Goal: Information Seeking & Learning: Compare options

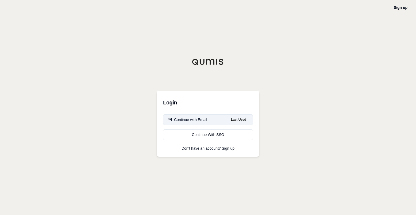
click at [195, 124] on button "Continue with Email Last Used" at bounding box center [208, 119] width 90 height 11
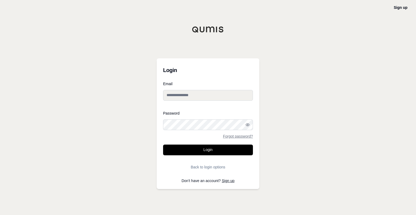
click at [179, 95] on input "Email" at bounding box center [208, 95] width 90 height 11
type input "**********"
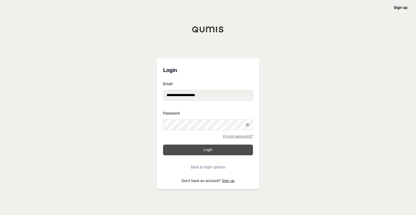
click at [208, 147] on button "Login" at bounding box center [208, 150] width 90 height 11
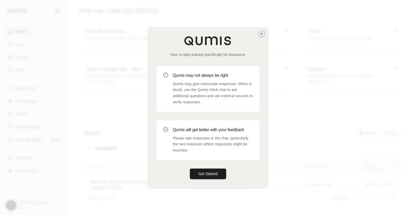
click at [262, 35] on icon "button" at bounding box center [262, 34] width 4 height 4
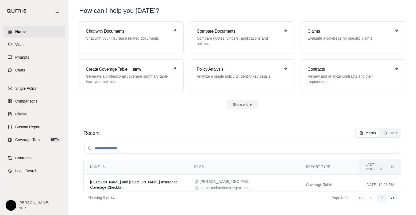
click at [382, 199] on icon at bounding box center [382, 198] width 4 height 4
click at [227, 66] on h3 "Policy Analysis" at bounding box center [239, 69] width 84 height 6
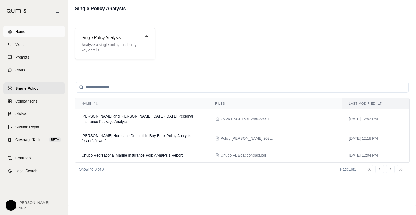
click at [20, 36] on link "Home" at bounding box center [34, 32] width 62 height 12
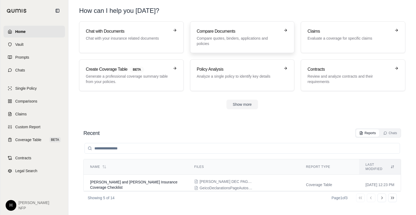
click at [254, 38] on p "Compare quotes, binders, applications and policies" at bounding box center [239, 41] width 84 height 11
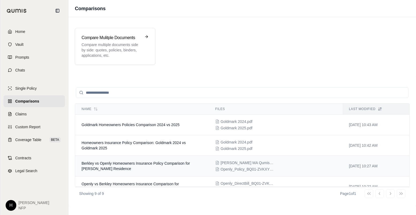
click at [104, 164] on span "Berkley vs Openly Homeowners Insurance Policy Comparison for [PERSON_NAME] Resi…" at bounding box center [136, 166] width 108 height 10
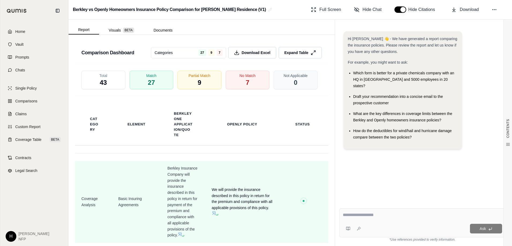
scroll to position [1499, 0]
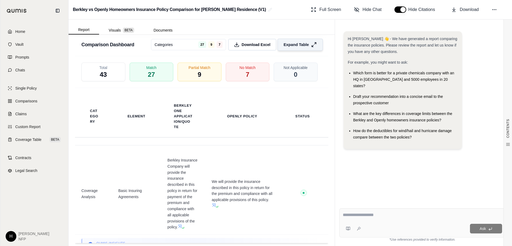
click at [292, 47] on span "Expand Table" at bounding box center [295, 45] width 25 height 6
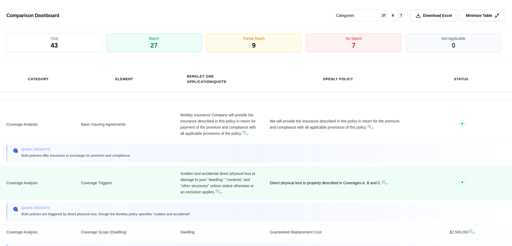
scroll to position [1282, 0]
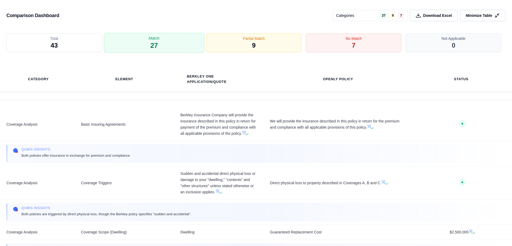
click at [164, 44] on div "Match 27" at bounding box center [154, 43] width 100 height 20
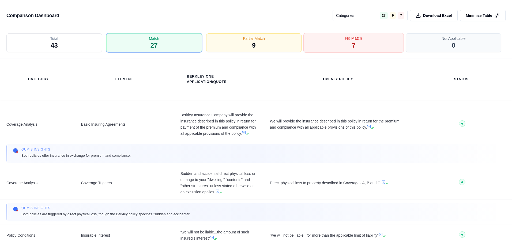
click at [349, 43] on div "No Match 7" at bounding box center [353, 43] width 100 height 20
click at [384, 40] on div "No Match 7" at bounding box center [353, 43] width 100 height 20
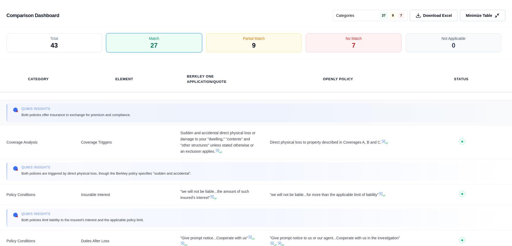
scroll to position [54, 0]
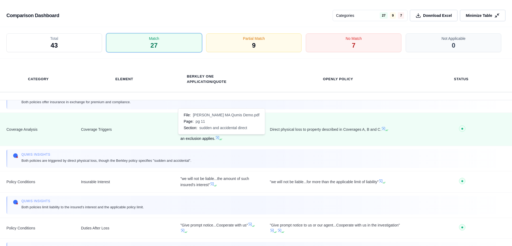
click at [217, 138] on icon at bounding box center [217, 138] width 4 height 4
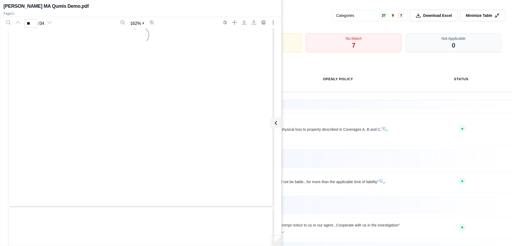
scroll to position [3439, 0]
type input "**"
click at [276, 125] on icon at bounding box center [274, 123] width 6 height 6
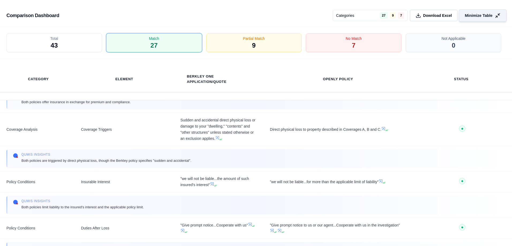
click at [416, 18] on button "Minimize Table" at bounding box center [482, 15] width 48 height 12
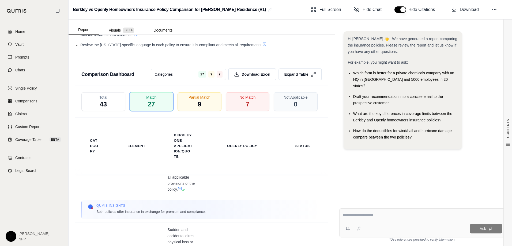
scroll to position [80, 0]
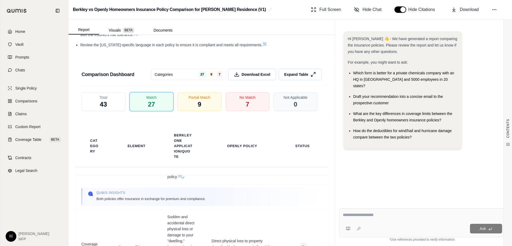
click at [371, 215] on textarea at bounding box center [422, 215] width 159 height 6
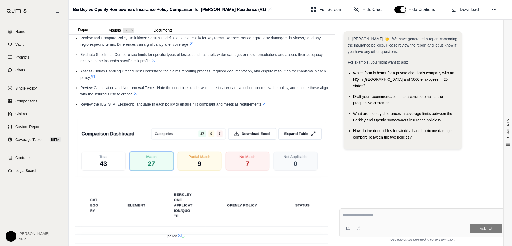
scroll to position [1389, 0]
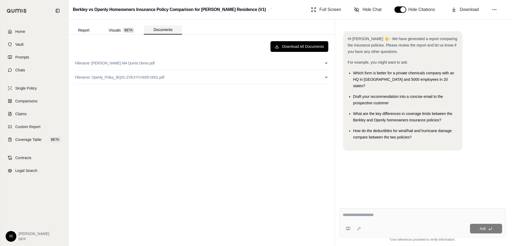
click at [162, 31] on button "Documents" at bounding box center [163, 29] width 38 height 9
click at [86, 29] on button "Report" at bounding box center [84, 30] width 31 height 9
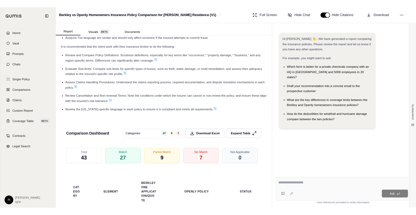
scroll to position [0, 0]
